Goal: Navigation & Orientation: Find specific page/section

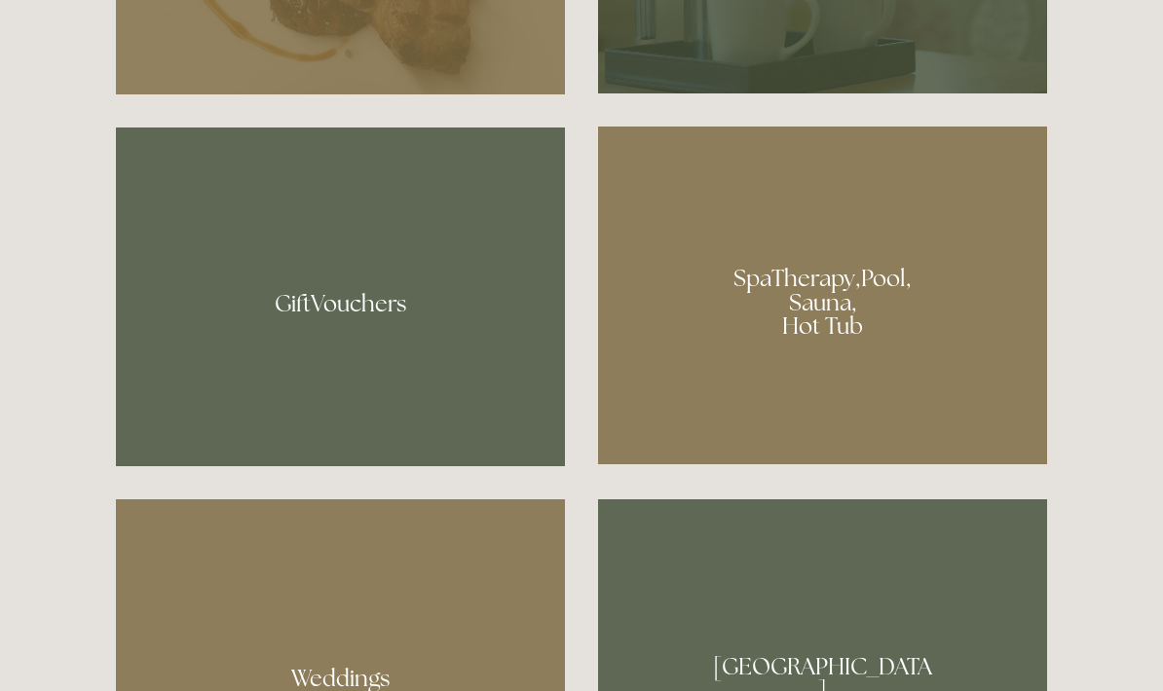
scroll to position [1409, 0]
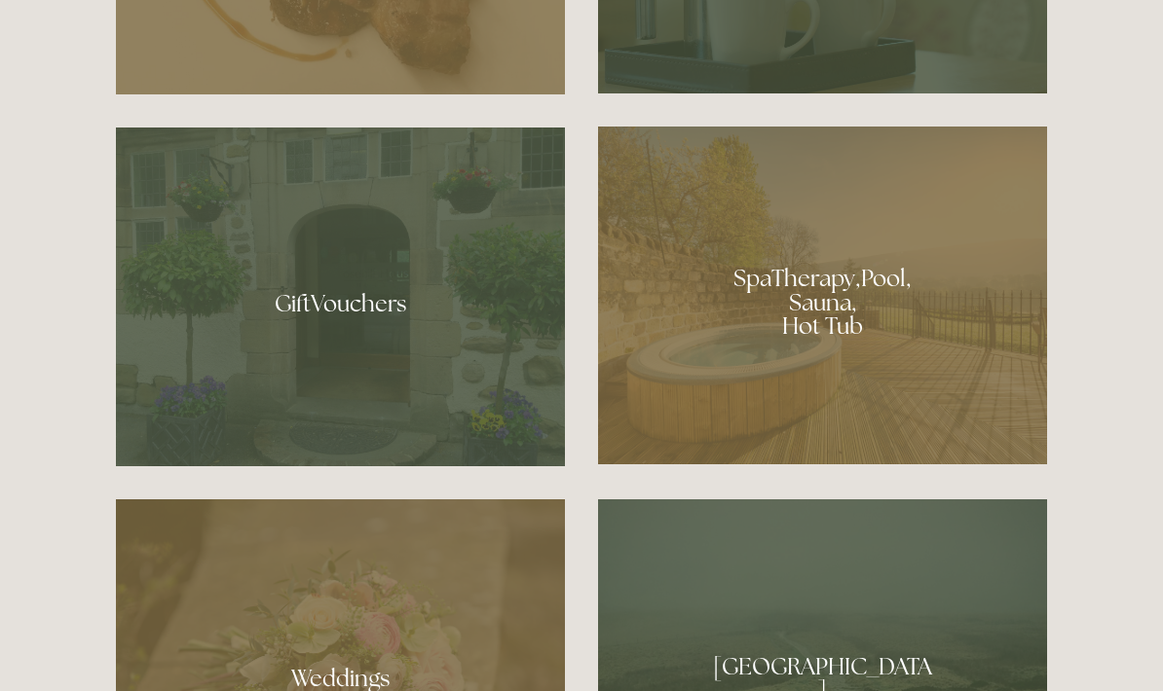
click at [818, 359] on div at bounding box center [822, 297] width 449 height 338
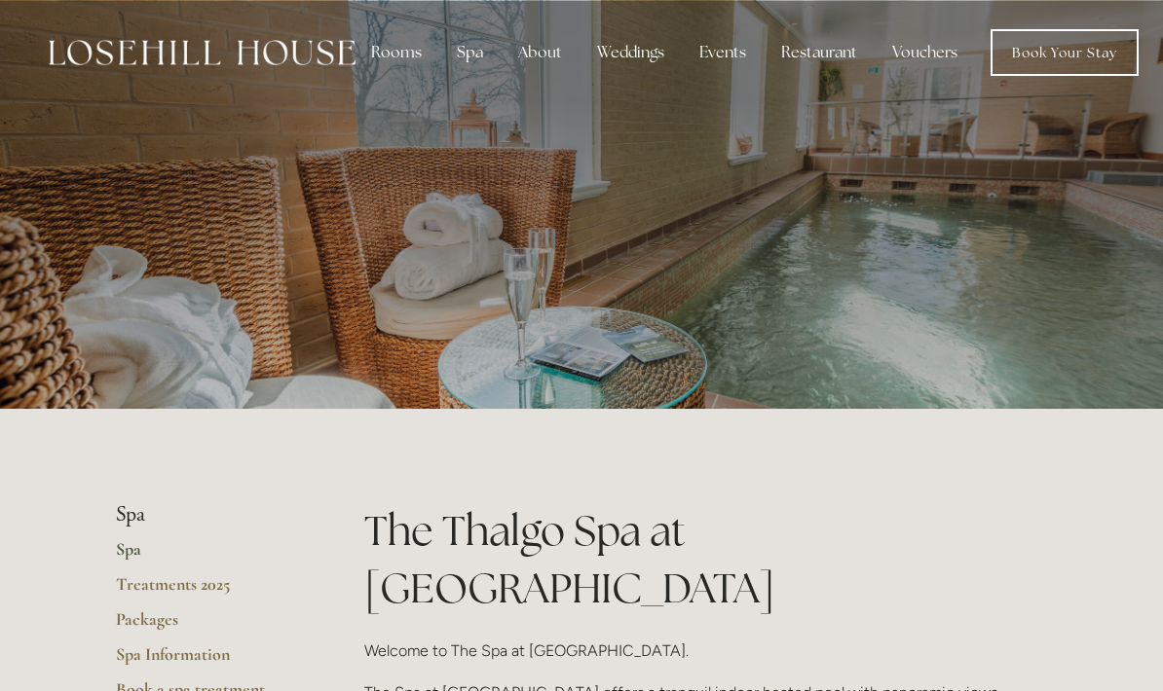
click at [832, 47] on div "Restaurant" at bounding box center [818, 52] width 107 height 39
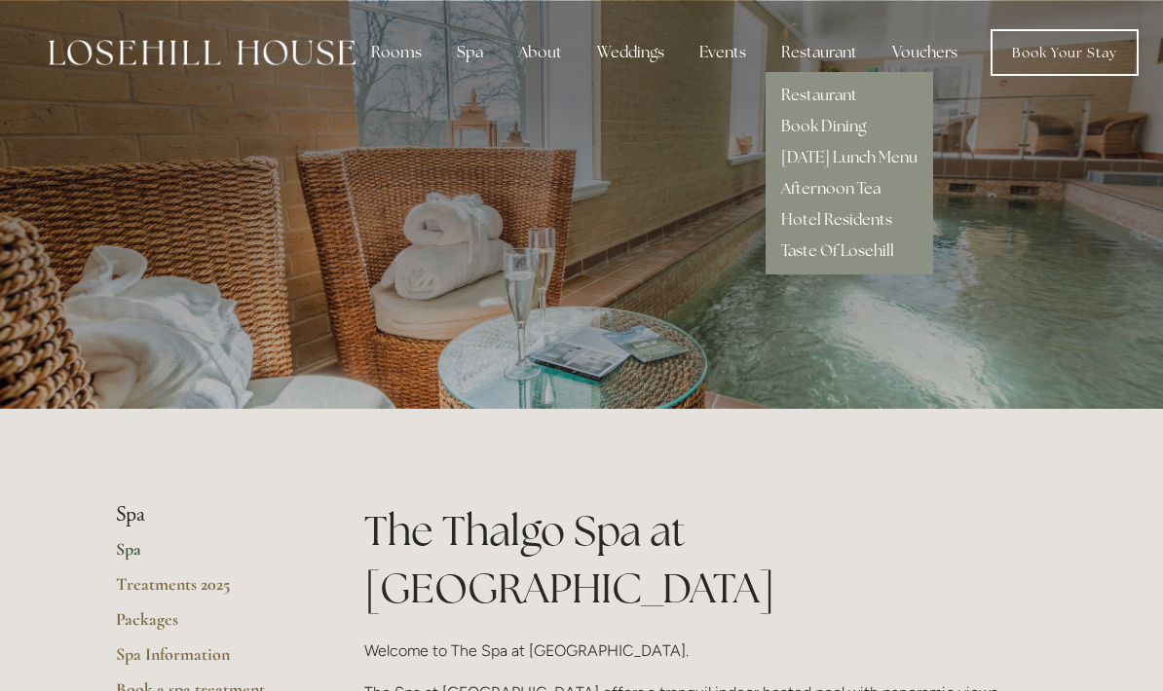
click at [850, 97] on link "Restaurant" at bounding box center [819, 95] width 76 height 20
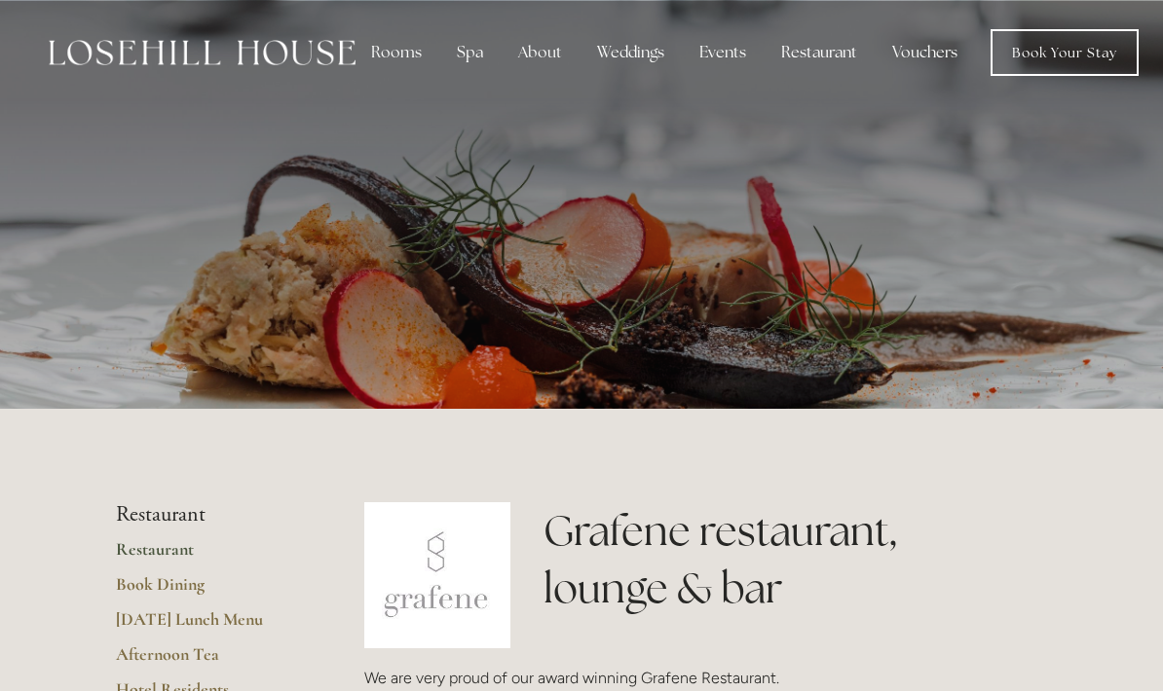
click at [537, 65] on div "About" at bounding box center [539, 52] width 75 height 39
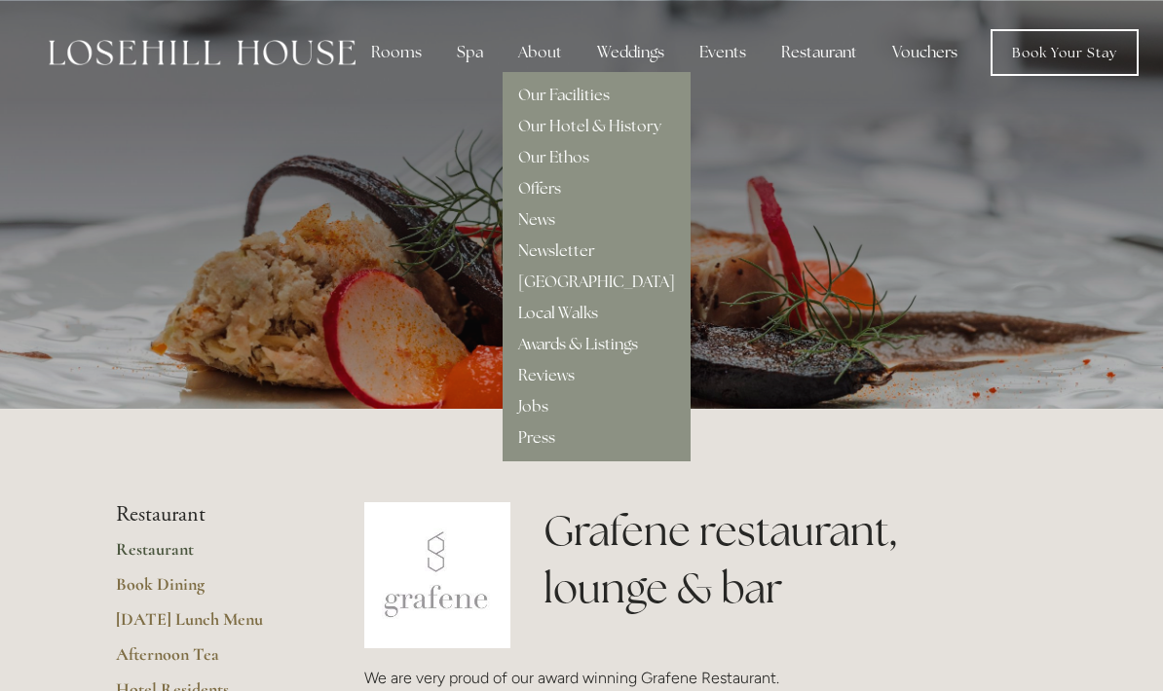
click at [563, 446] on div "Our Facilities Our Hotel & History Our Ethos Offers News Newsletter" at bounding box center [596, 266] width 188 height 389
click at [548, 447] on link "Press" at bounding box center [536, 437] width 37 height 20
